Goal: Navigation & Orientation: Find specific page/section

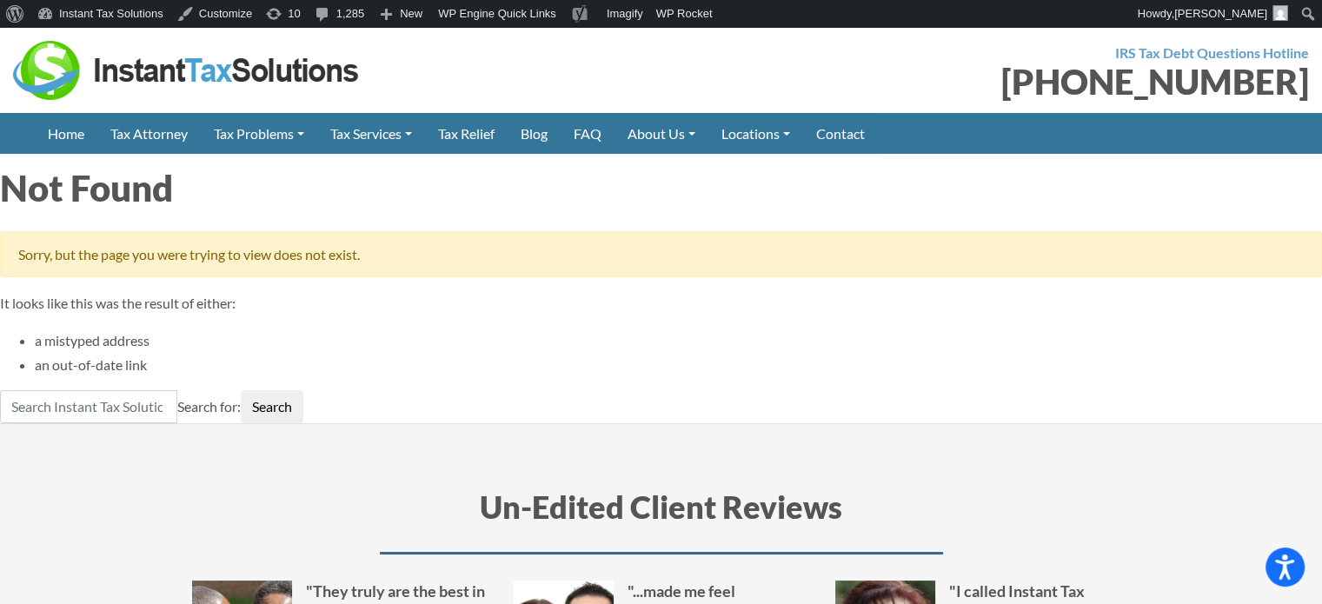
drag, startPoint x: 7, startPoint y: 244, endPoint x: 472, endPoint y: 225, distance: 465.6
click at [472, 225] on section "Not Found Sorry, but the page you were trying to view does not exist. It looks …" at bounding box center [661, 293] width 1322 height 261
click at [470, 271] on div "Sorry, but the page you were trying to view does not exist." at bounding box center [661, 254] width 1322 height 46
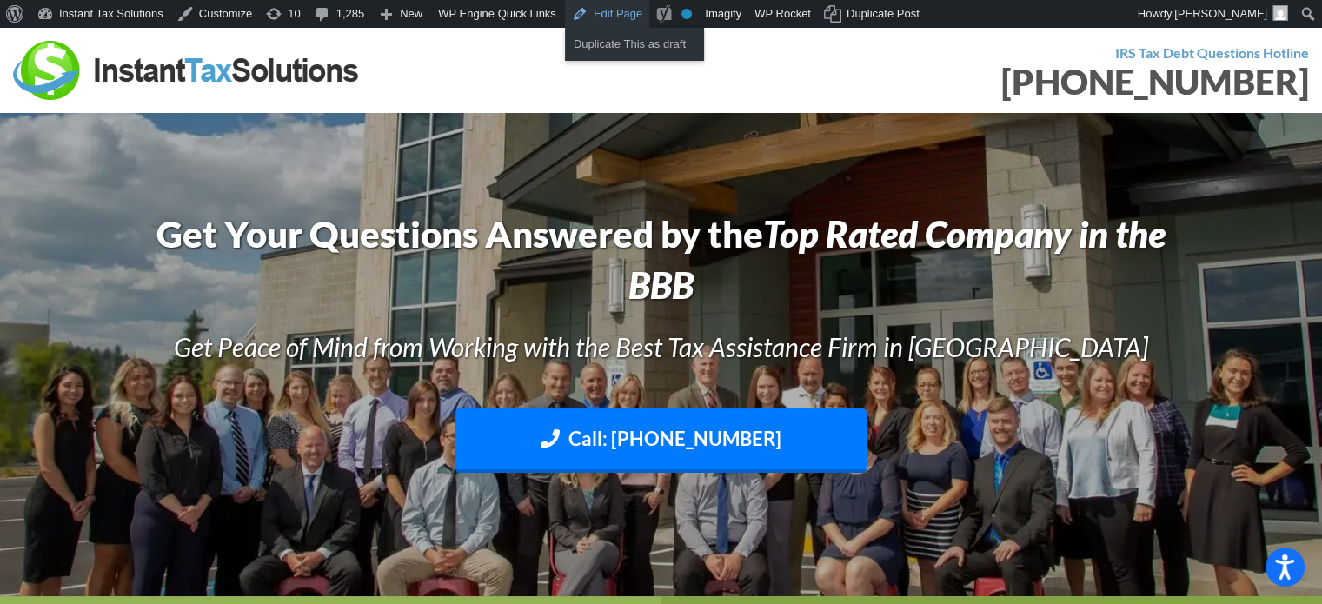
click at [603, 13] on link "Edit Page" at bounding box center [607, 14] width 84 height 28
drag, startPoint x: 481, startPoint y: 66, endPoint x: 519, endPoint y: 43, distance: 44.9
click at [481, 66] on div at bounding box center [331, 70] width 636 height 59
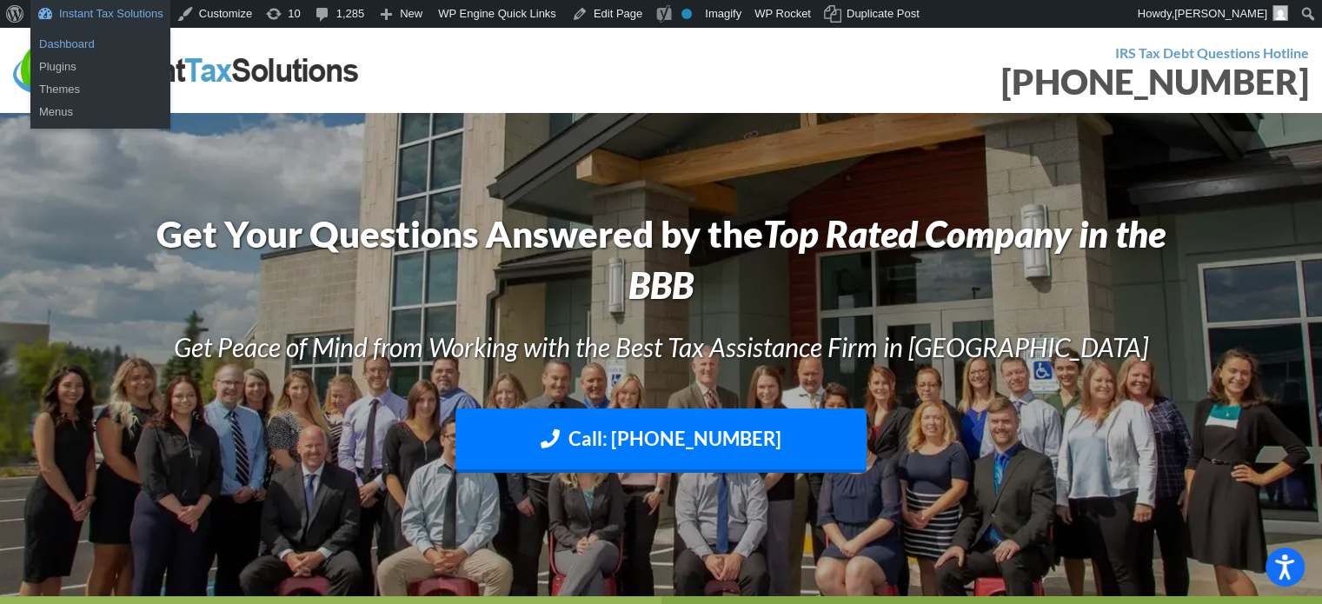
click at [87, 44] on link "Dashboard" at bounding box center [100, 44] width 140 height 23
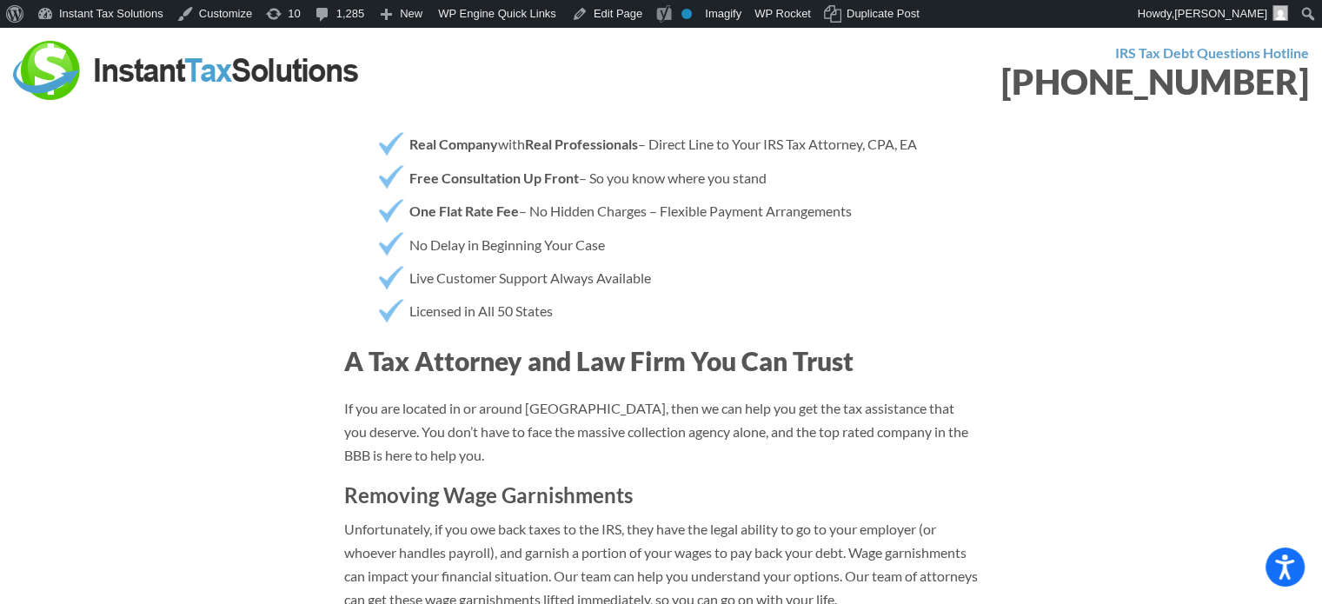
scroll to position [3913, 0]
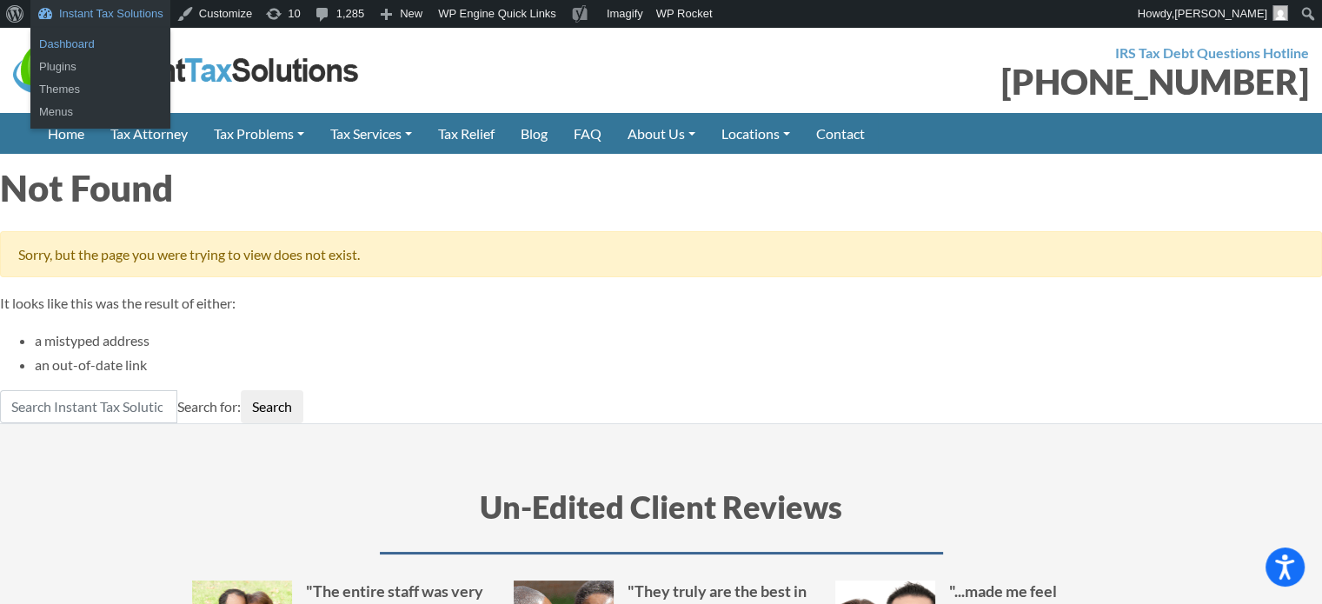
click at [87, 42] on link "Dashboard" at bounding box center [100, 44] width 140 height 23
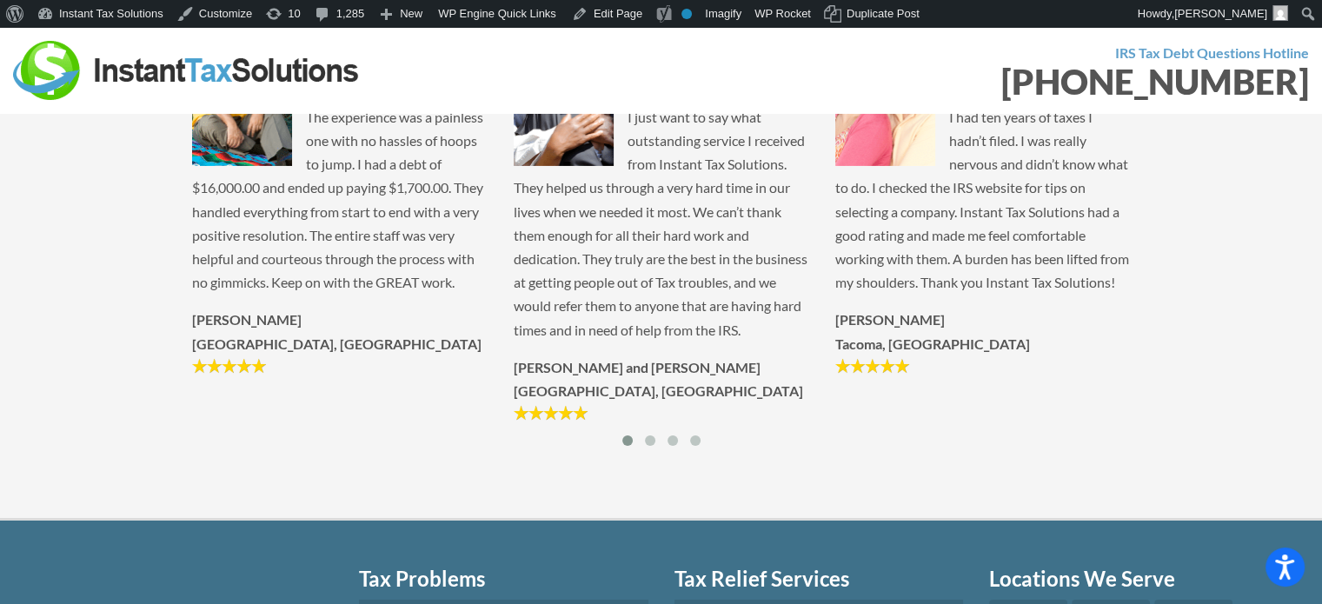
scroll to position [6086, 0]
